Goal: Transaction & Acquisition: Purchase product/service

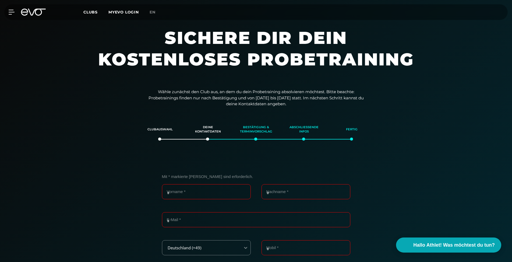
scroll to position [92, 0]
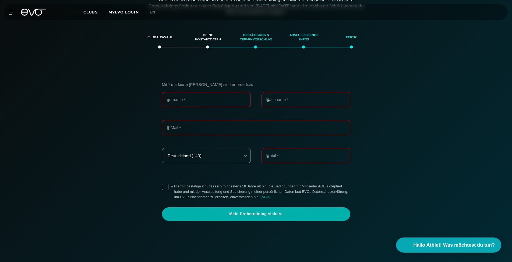
click at [34, 16] on div "MyEVO Login Über EVO Mitgliedschaften Probetraining TAGESPASS EVO Studios [GEOG…" at bounding box center [256, 12] width 510 height 16
click at [34, 14] on icon at bounding box center [33, 12] width 25 height 7
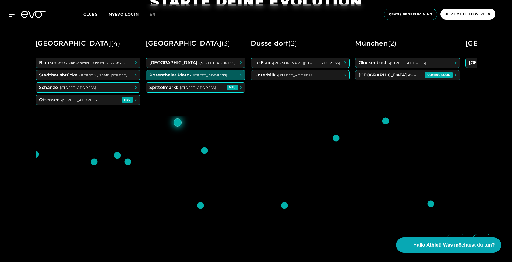
scroll to position [303, 0]
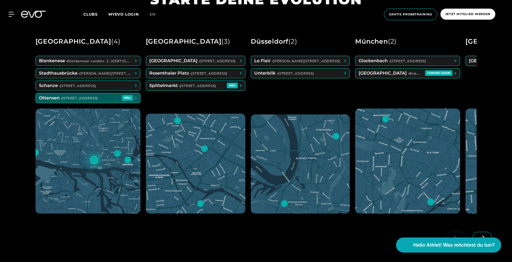
click at [63, 87] on span at bounding box center [88, 86] width 104 height 10
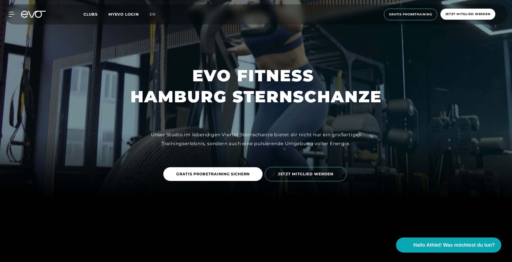
scroll to position [65, 0]
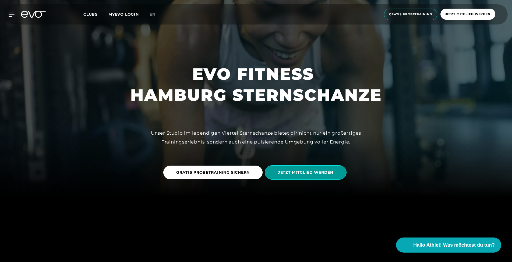
click at [282, 177] on span "JETZT MITGLIED WERDEN" at bounding box center [306, 172] width 82 height 14
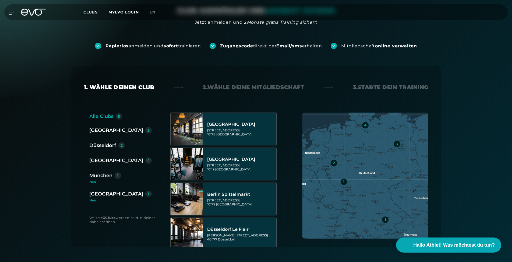
scroll to position [62, 0]
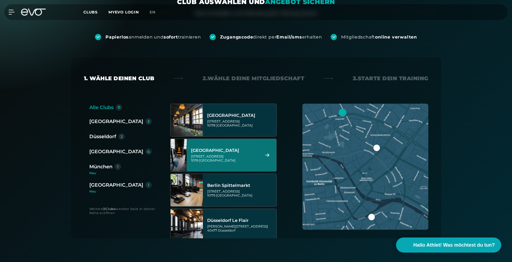
click at [105, 151] on div "[GEOGRAPHIC_DATA]" at bounding box center [116, 152] width 54 height 8
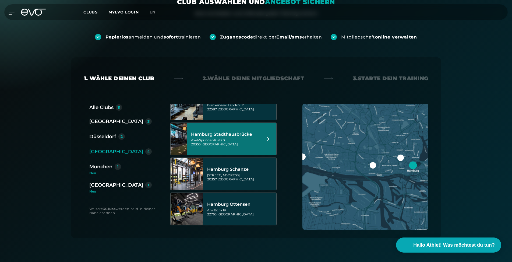
scroll to position [16, 0]
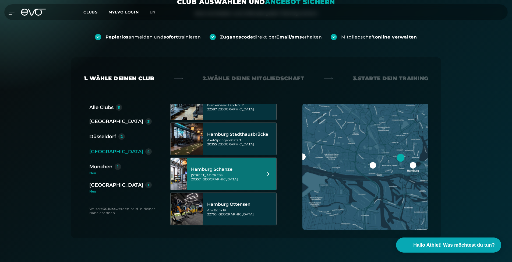
click at [242, 169] on div "Hamburg Schanze" at bounding box center [225, 169] width 68 height 5
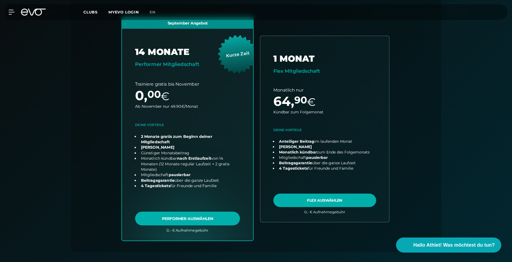
scroll to position [150, 0]
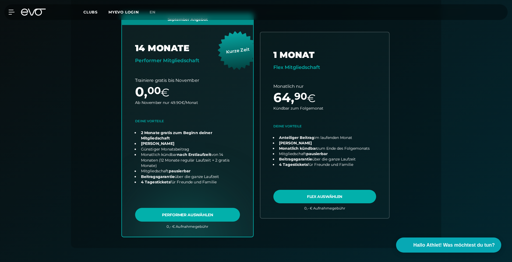
click at [213, 214] on link "choose plan" at bounding box center [187, 125] width 131 height 223
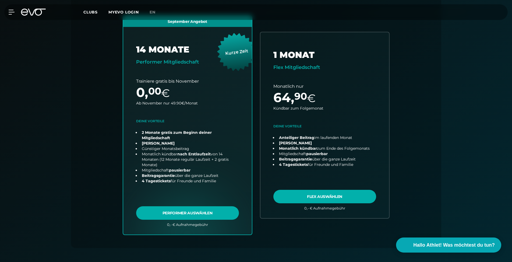
click at [29, 13] on icon at bounding box center [33, 12] width 25 height 7
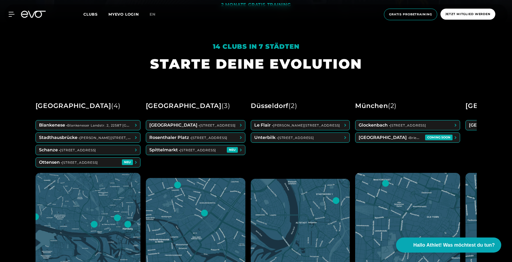
scroll to position [245, 0]
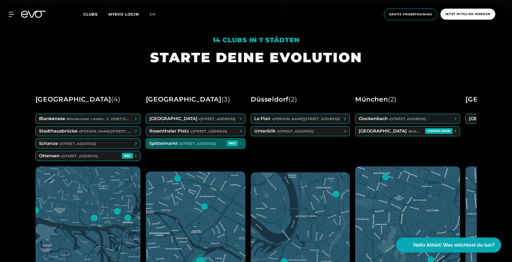
click at [222, 159] on div "[GEOGRAPHIC_DATA] • [PERSON_NAME][STREET_ADDRESS] • [STREET_ADDRESS][GEOGRAPHIC…" at bounding box center [196, 140] width 100 height 52
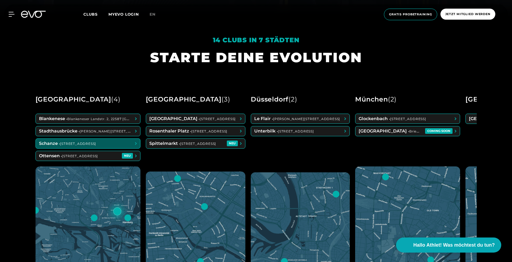
click at [95, 146] on span at bounding box center [88, 144] width 104 height 10
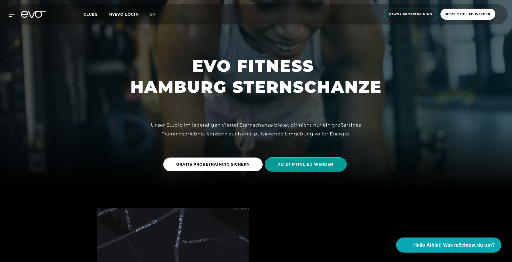
click at [304, 174] on link "JETZT MITGLIED WERDEN" at bounding box center [307, 164] width 84 height 22
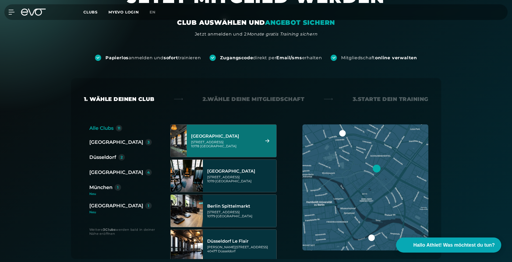
scroll to position [42, 0]
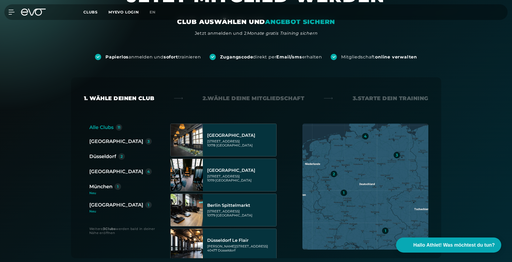
drag, startPoint x: 108, startPoint y: 172, endPoint x: 128, endPoint y: 172, distance: 19.4
click at [108, 172] on div "[GEOGRAPHIC_DATA]" at bounding box center [116, 172] width 54 height 8
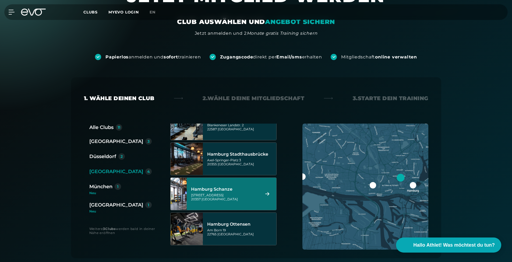
scroll to position [16, 0]
click at [225, 187] on div "Hamburg Schanze" at bounding box center [225, 188] width 68 height 5
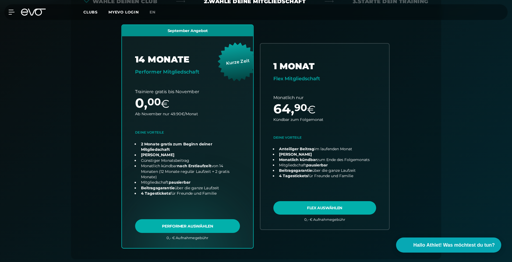
scroll to position [140, 0]
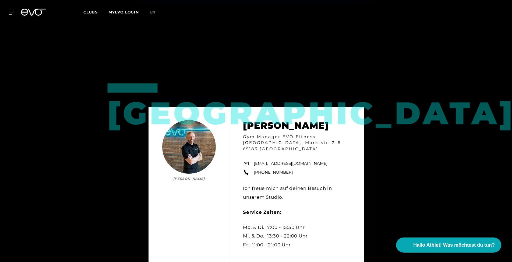
scroll to position [550, 0]
